Goal: Information Seeking & Learning: Find specific fact

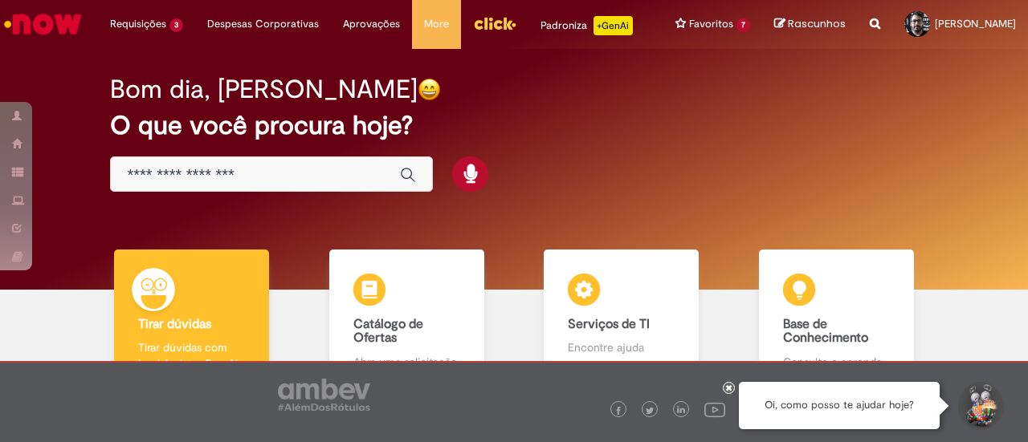
click at [212, 171] on input "Basta digitar aqui" at bounding box center [255, 175] width 257 height 18
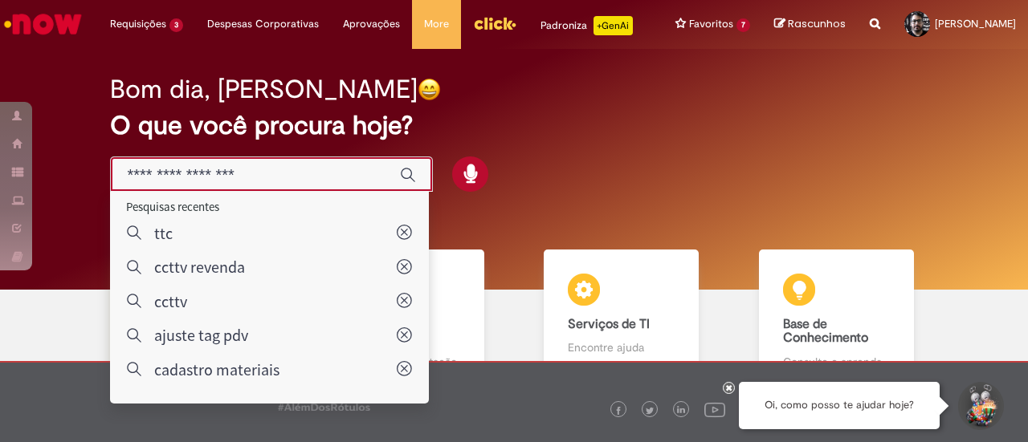
type input "*****"
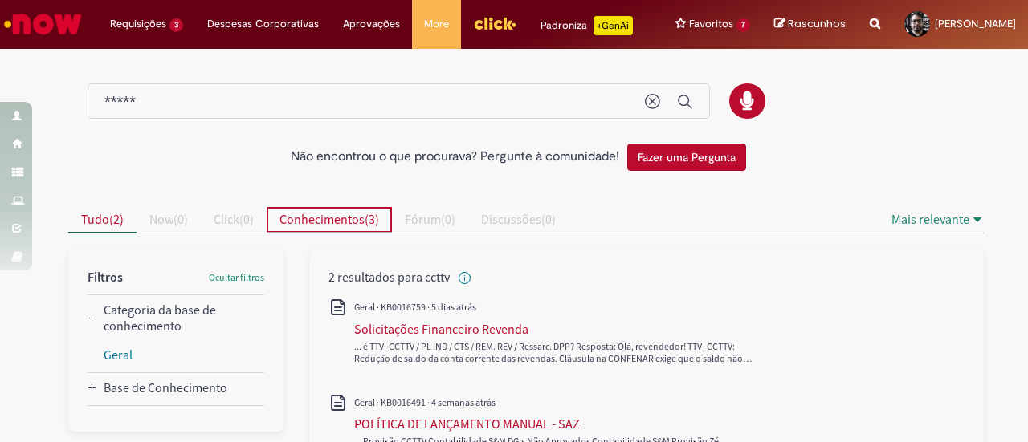
click at [348, 216] on span "Conhecimentos" at bounding box center [321, 219] width 85 height 16
click at [114, 218] on span "3" at bounding box center [116, 219] width 6 height 16
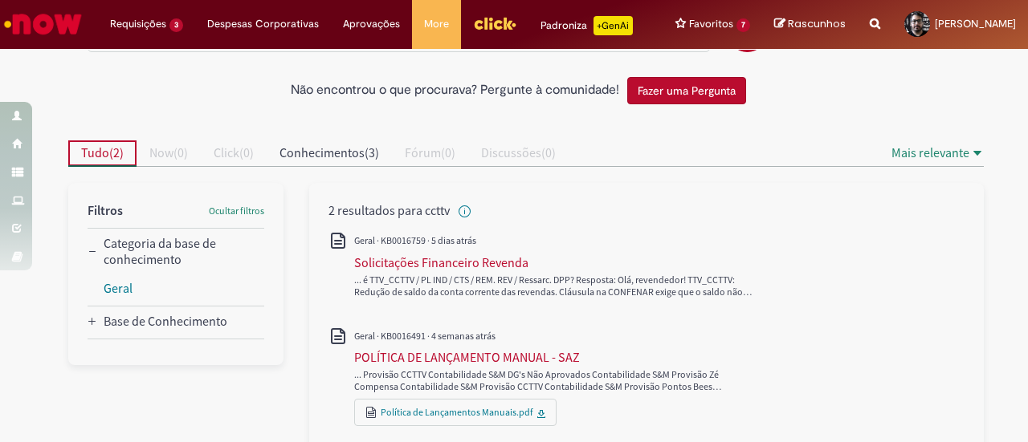
scroll to position [124, 0]
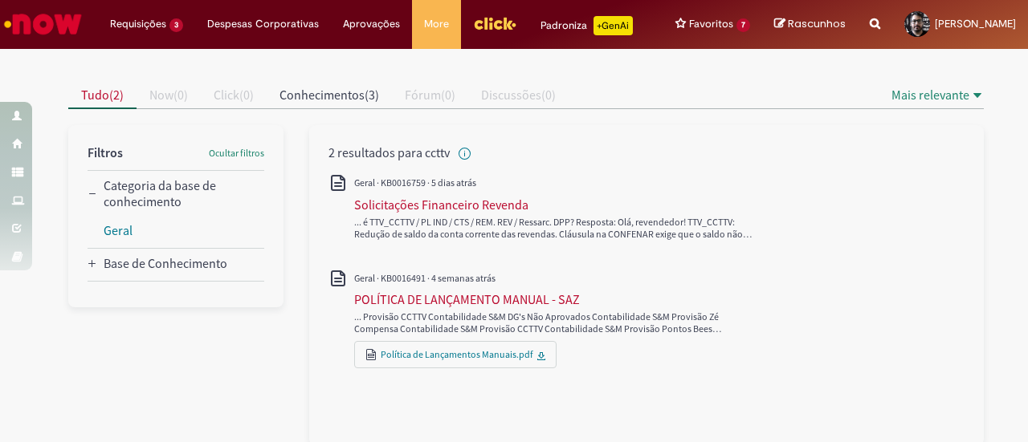
click at [954, 377] on div "... Provisão CCTTV Contabilidade S&M DG's Não Aprovados Contabilidade S&M Provi…" at bounding box center [646, 318] width 636 height 125
